Goal: Communication & Community: Answer question/provide support

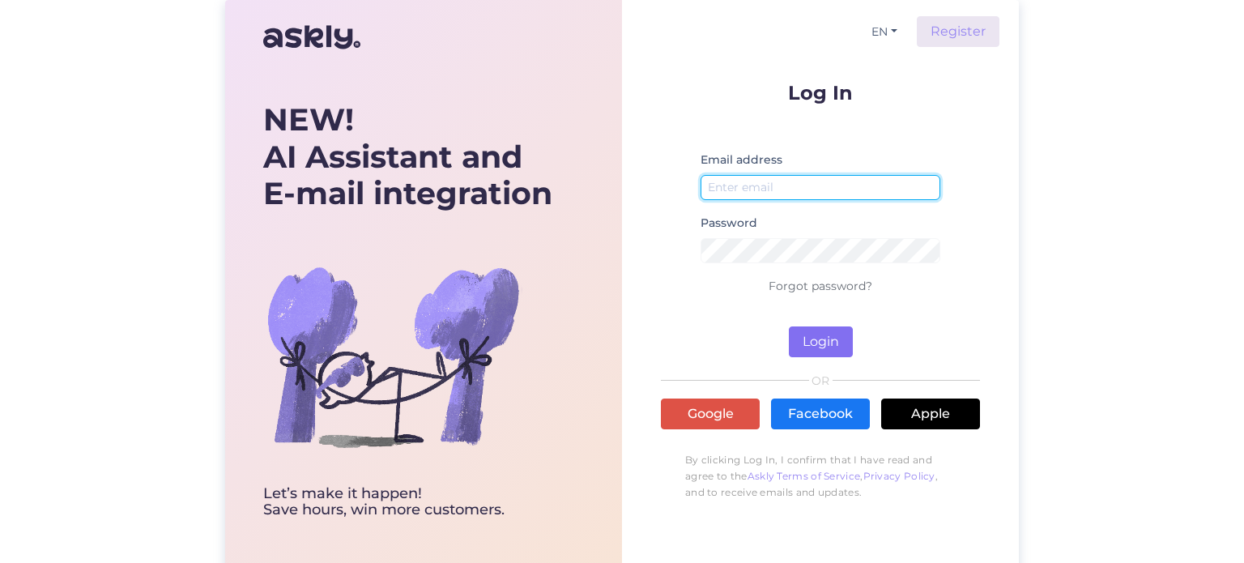
type input "[EMAIL_ADDRESS][DOMAIN_NAME]"
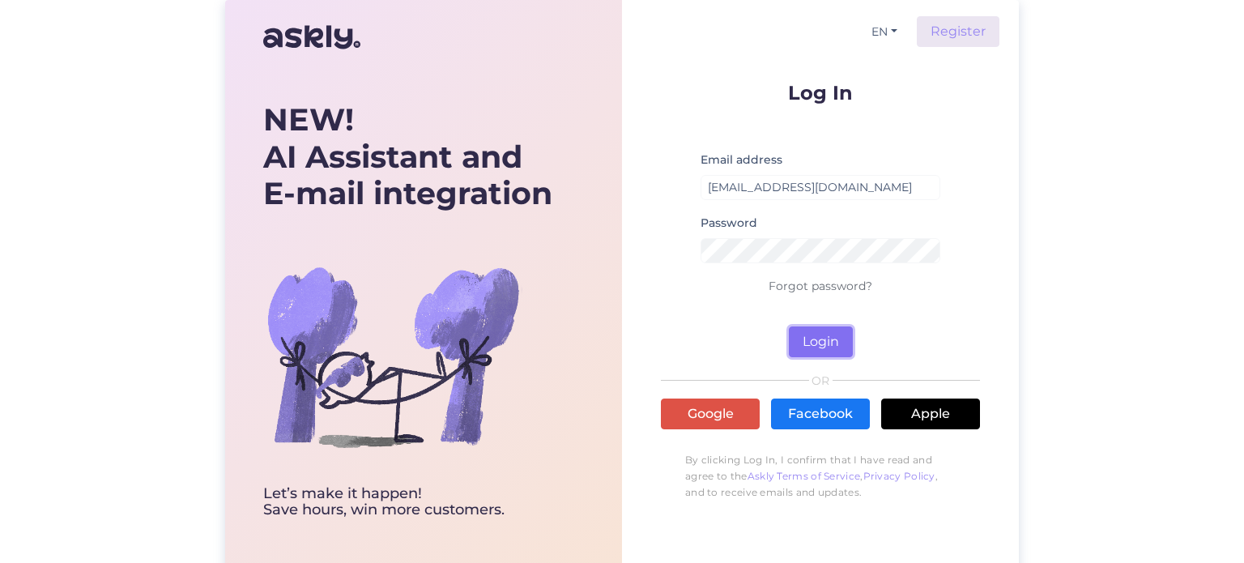
click at [814, 343] on button "Login" at bounding box center [821, 342] width 64 height 31
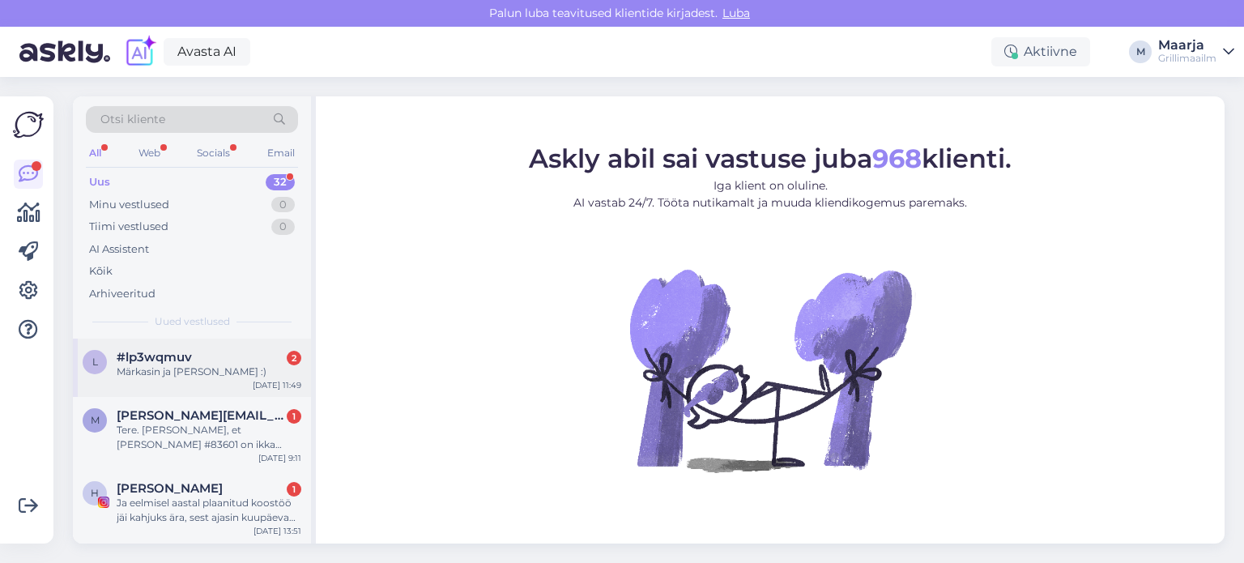
click at [237, 365] on div "Märkasin ja [PERSON_NAME] :)" at bounding box center [209, 372] width 185 height 15
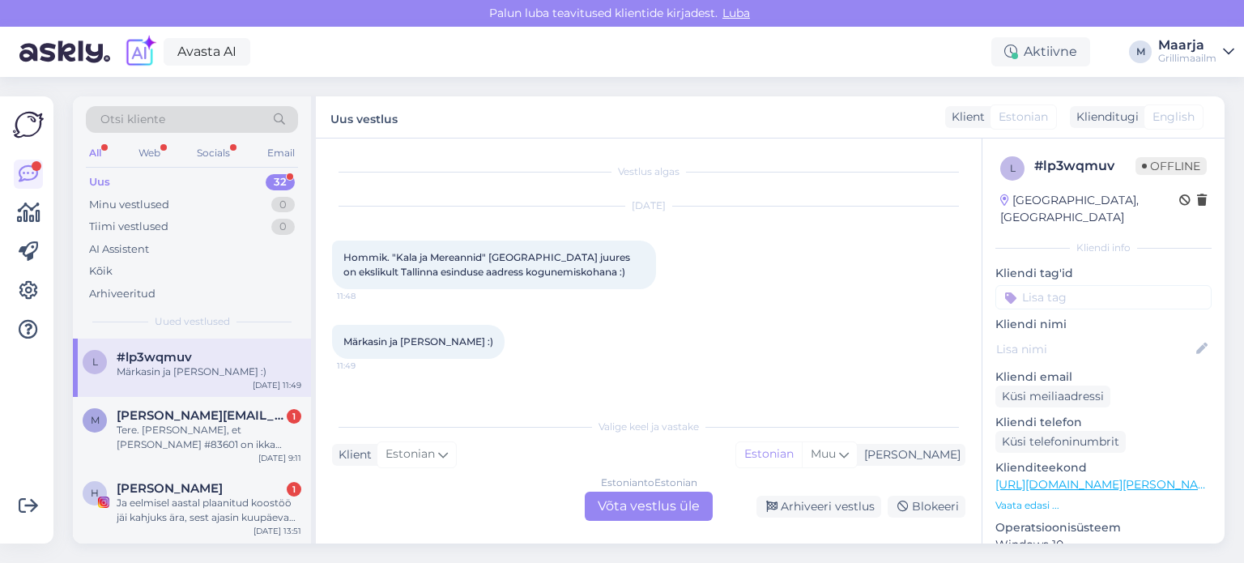
click at [629, 508] on div "Estonian to Estonian Võta vestlus üle" at bounding box center [649, 506] width 128 height 29
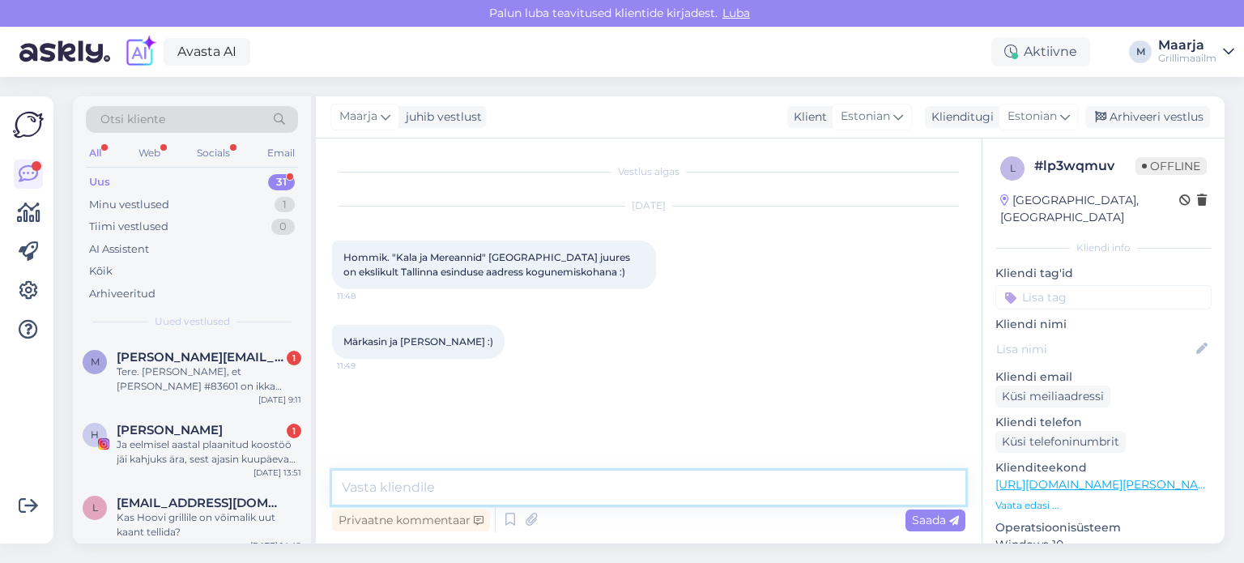
click at [415, 483] on textarea at bounding box center [649, 488] width 634 height 34
type textarea "Täname. Tegime parandused."
click at [934, 523] on span "Saada" at bounding box center [935, 520] width 47 height 15
click at [234, 388] on div "Tere. [PERSON_NAME], et [PERSON_NAME] #83601 on ikka töötlusel - millal võiks p…" at bounding box center [209, 379] width 185 height 29
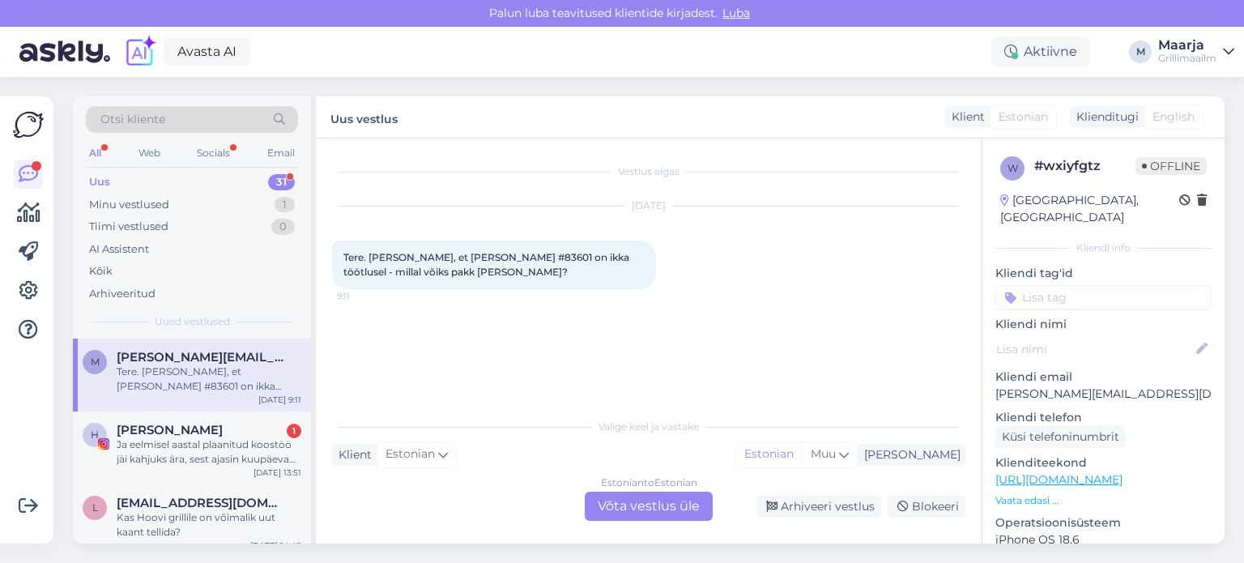
click at [681, 506] on div "Estonian to Estonian Võta vestlus üle" at bounding box center [649, 506] width 128 height 29
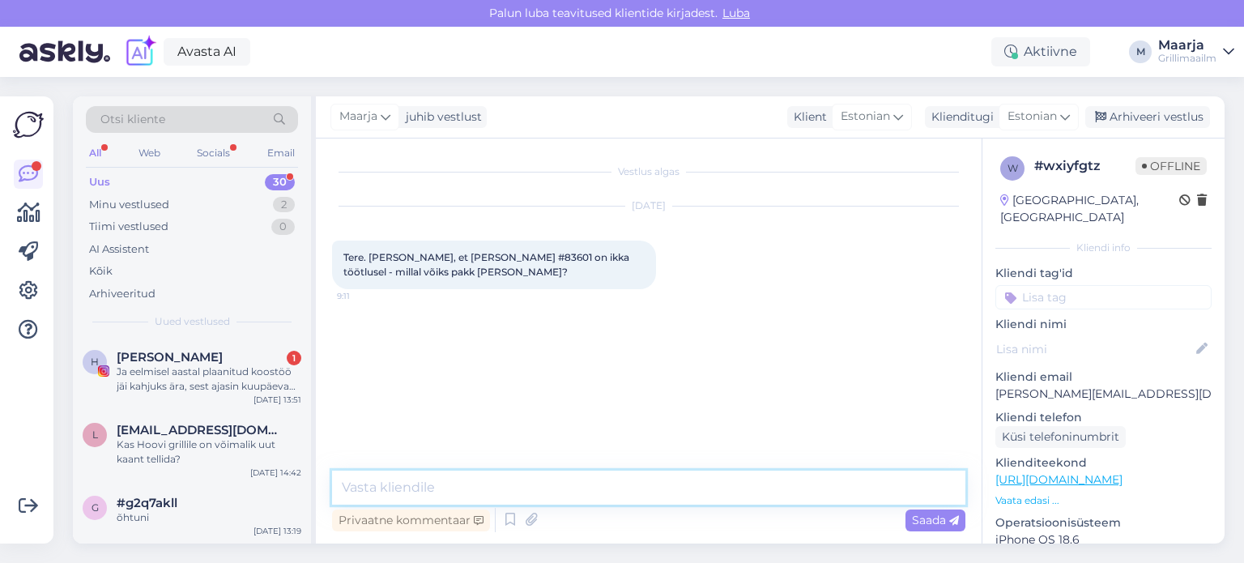
click at [437, 491] on textarea at bounding box center [649, 488] width 634 height 34
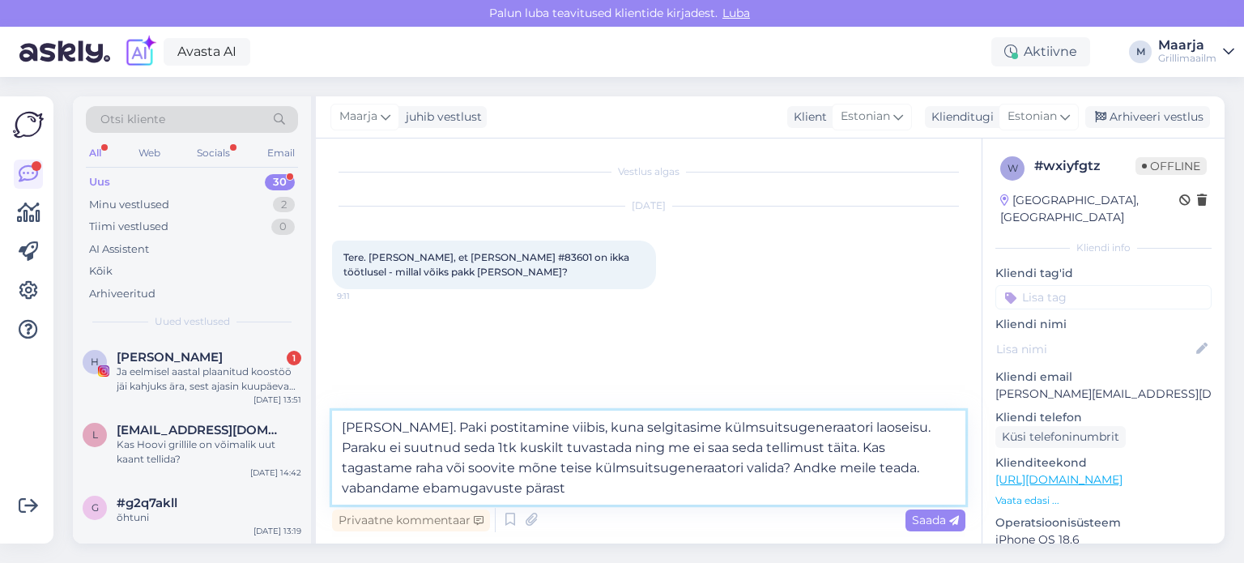
type textarea "[PERSON_NAME]. Paki postitamine viibis, kuna selgitasime külmsuitsugeneraatori …"
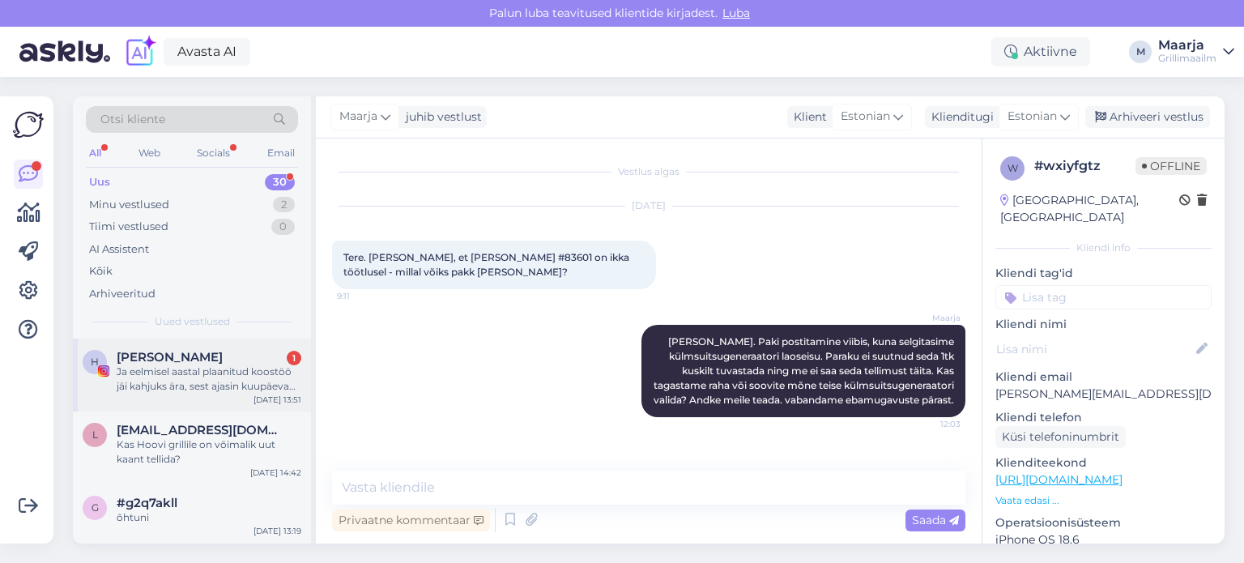
click at [244, 392] on div "Ja eelmisel aastal plaanitud koostöö jäi kahjuks ära, sest ajasin kuupäevad sas…" at bounding box center [209, 379] width 185 height 29
